Goal: Obtain resource: Obtain resource

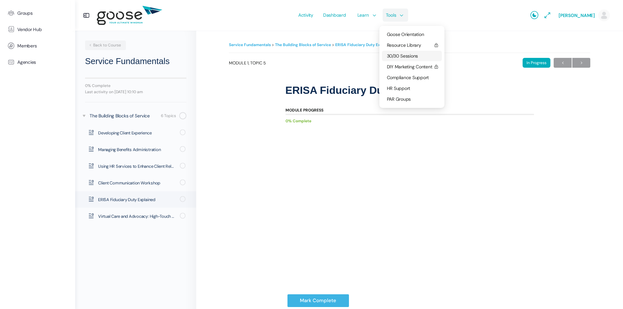
click at [389, 59] on span "30/30 Sessions" at bounding box center [402, 56] width 31 height 6
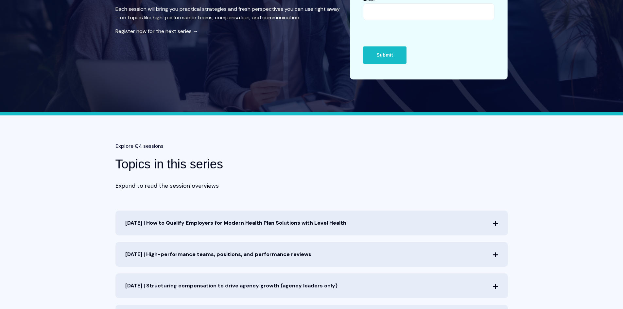
scroll to position [262, 0]
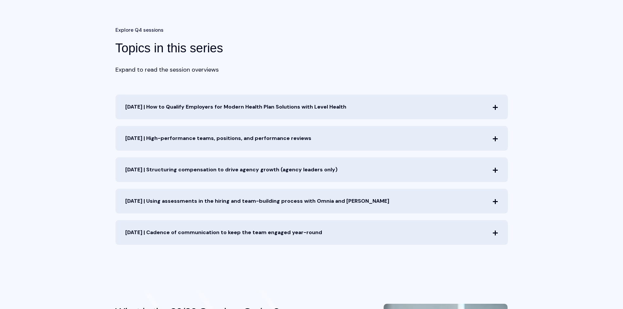
click at [490, 104] on span "Oct. 8th | How to Qualify Employers for Modern Health Plan Solutions with Level…" at bounding box center [311, 106] width 392 height 25
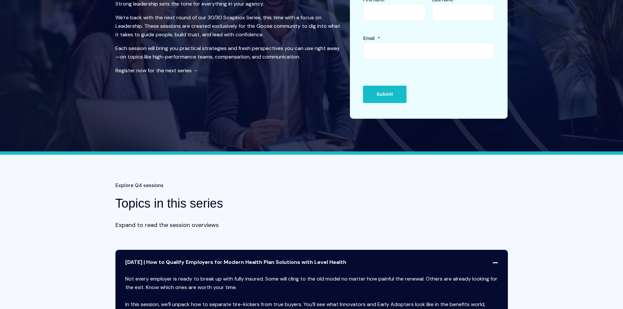
scroll to position [0, 0]
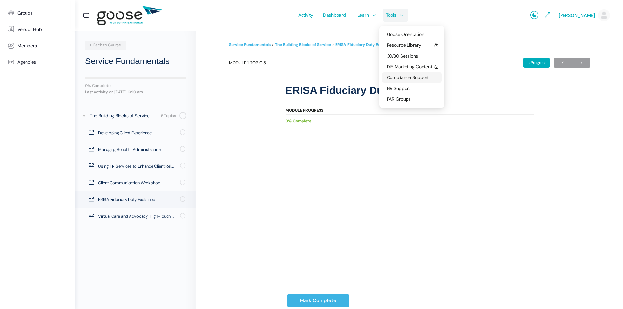
click at [395, 78] on span "Compliance Support" at bounding box center [408, 78] width 42 height 6
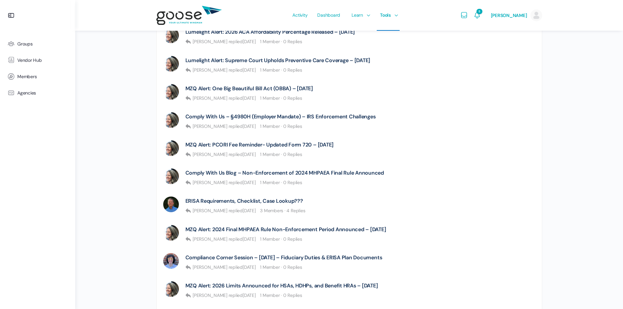
scroll to position [163, 0]
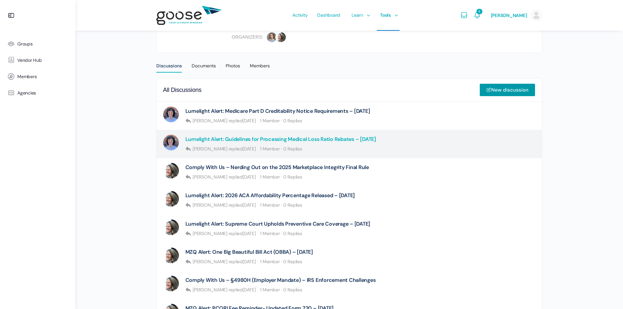
click at [225, 138] on link "Lumelight Alert: Guidelines for Processing Medical Loss Ratio Rebates – 09.11.25" at bounding box center [280, 139] width 191 height 6
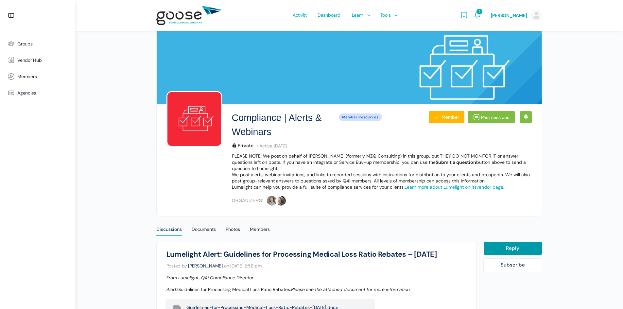
scroll to position [122, 0]
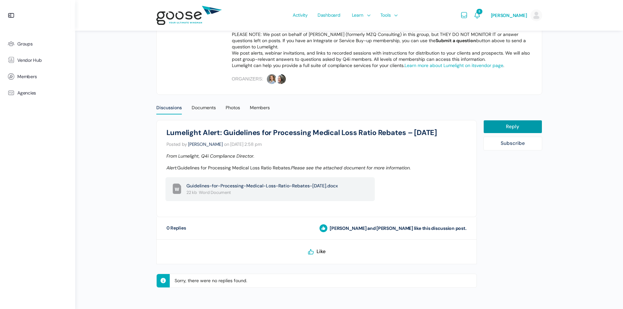
drag, startPoint x: 203, startPoint y: 208, endPoint x: 203, endPoint y: 212, distance: 4.6
drag, startPoint x: 203, startPoint y: 212, endPoint x: 108, endPoint y: 171, distance: 103.8
click at [101, 174] on div "Compliance | Alerts & Webinars Private Member Resources Member Past sessions Pr…" at bounding box center [349, 93] width 548 height 431
click at [206, 112] on div "Documents" at bounding box center [204, 110] width 24 height 10
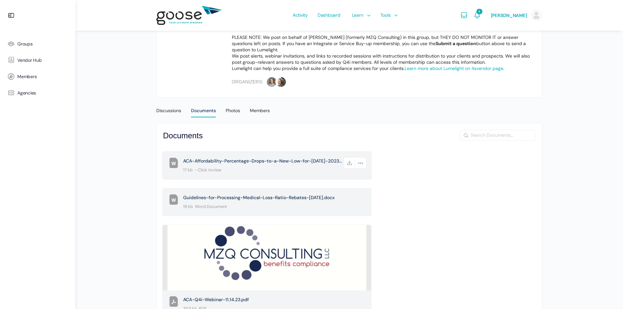
scroll to position [98, 0]
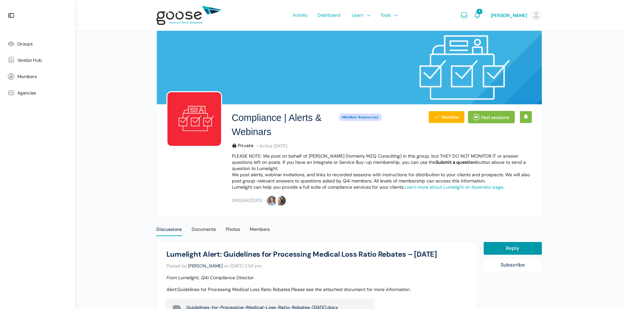
scroll to position [122, 0]
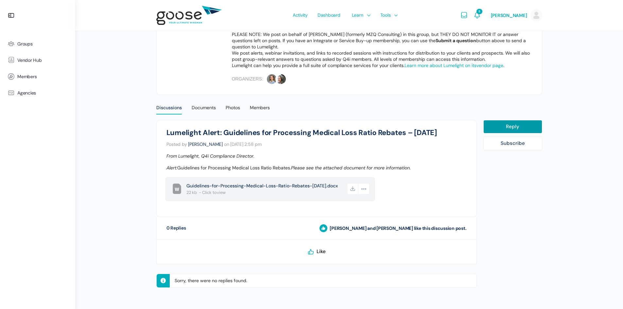
click at [286, 183] on span "Guidelines-for-Processing-Medical-Loss-Ratio-Rebates-[DATE].docx" at bounding box center [266, 185] width 160 height 7
